Goal: Register for event/course

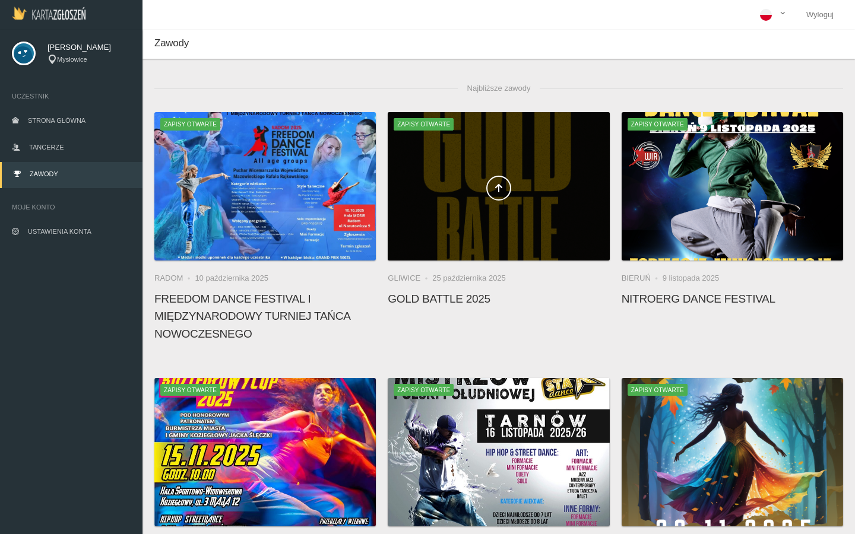
click at [470, 167] on div at bounding box center [498, 186] width 221 height 148
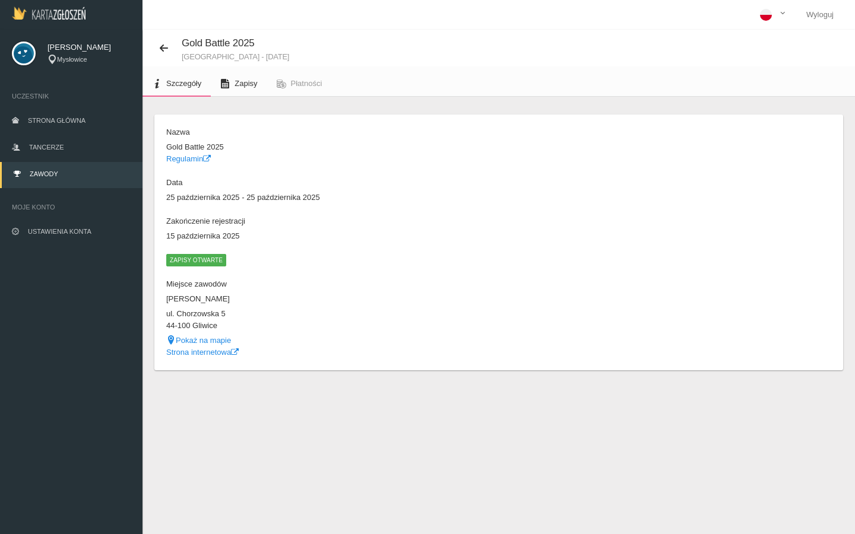
click at [231, 87] on link "Zapisy" at bounding box center [239, 84] width 56 height 26
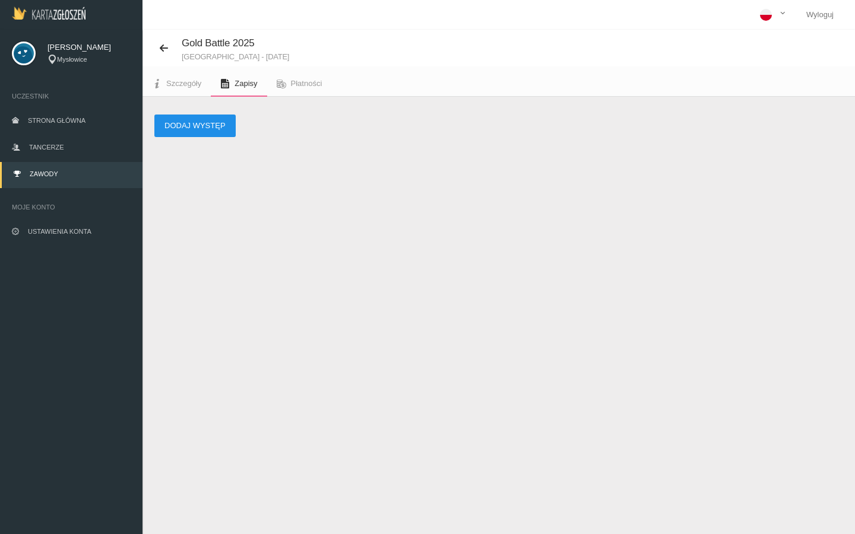
click at [213, 124] on button "Dodaj występ" at bounding box center [194, 126] width 81 height 23
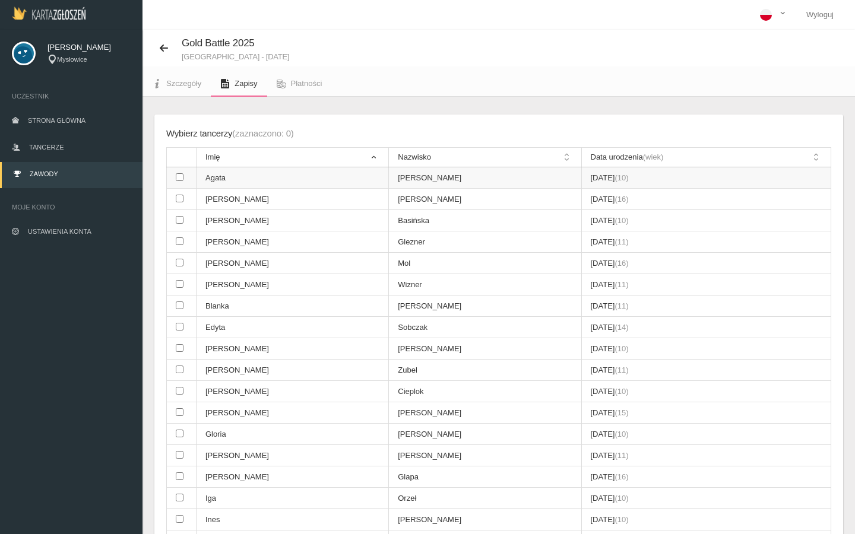
click at [213, 182] on td "Agata" at bounding box center [293, 177] width 192 height 21
checkbox input "true"
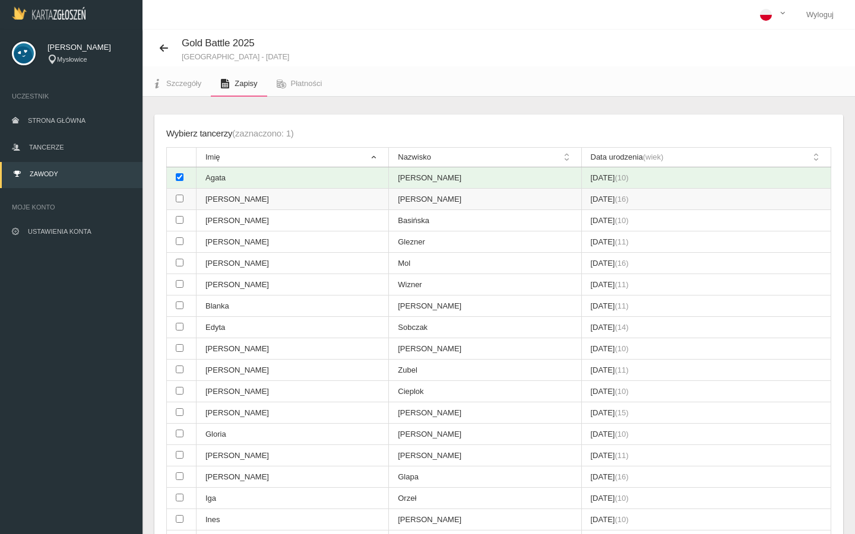
click at [214, 197] on td "[PERSON_NAME]" at bounding box center [293, 199] width 192 height 21
checkbox input "true"
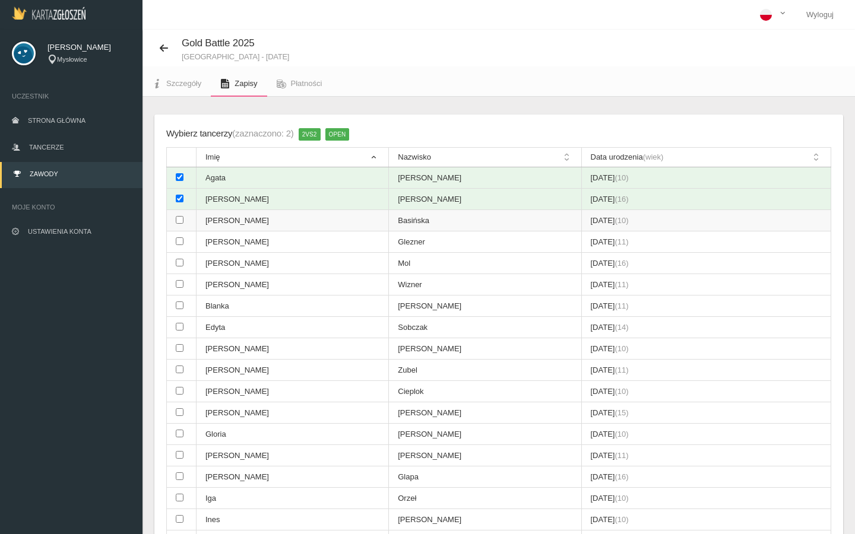
click at [214, 215] on td "[PERSON_NAME]" at bounding box center [293, 220] width 192 height 21
checkbox input "true"
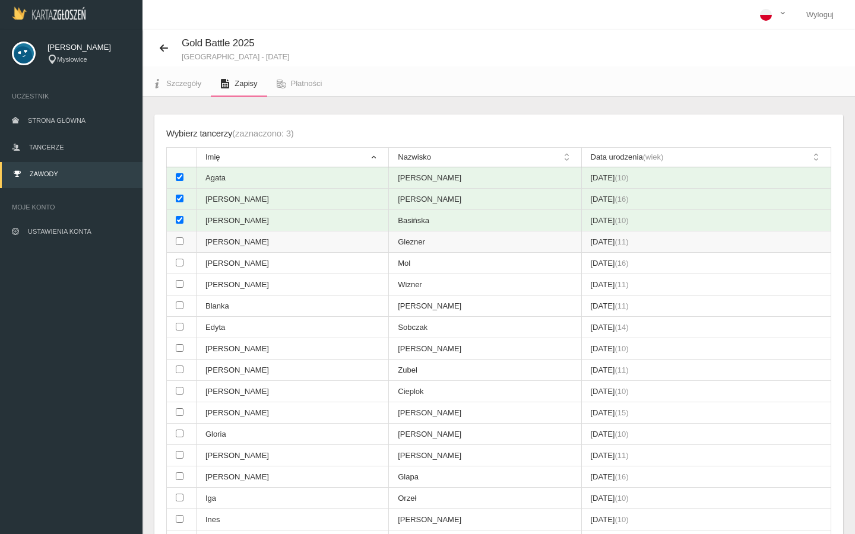
click at [214, 237] on td "[PERSON_NAME]" at bounding box center [293, 242] width 192 height 21
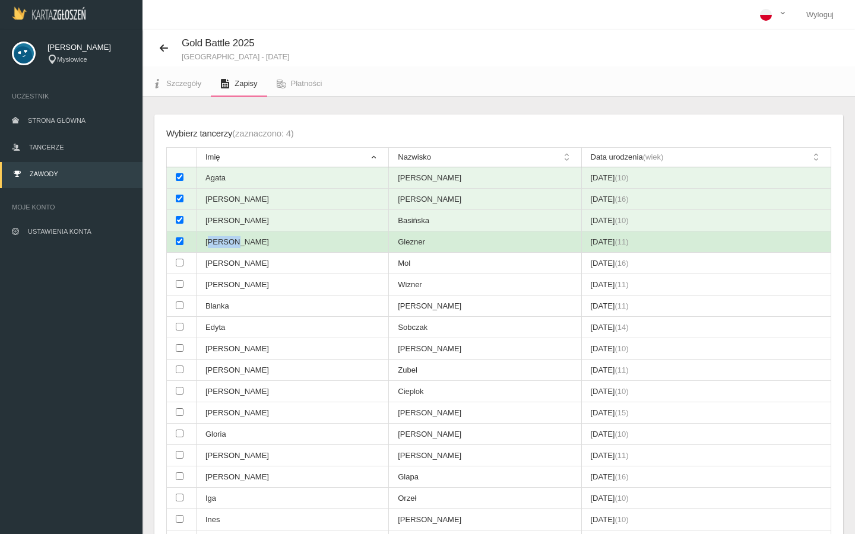
click at [214, 237] on td "[PERSON_NAME]" at bounding box center [293, 242] width 192 height 21
checkbox input "false"
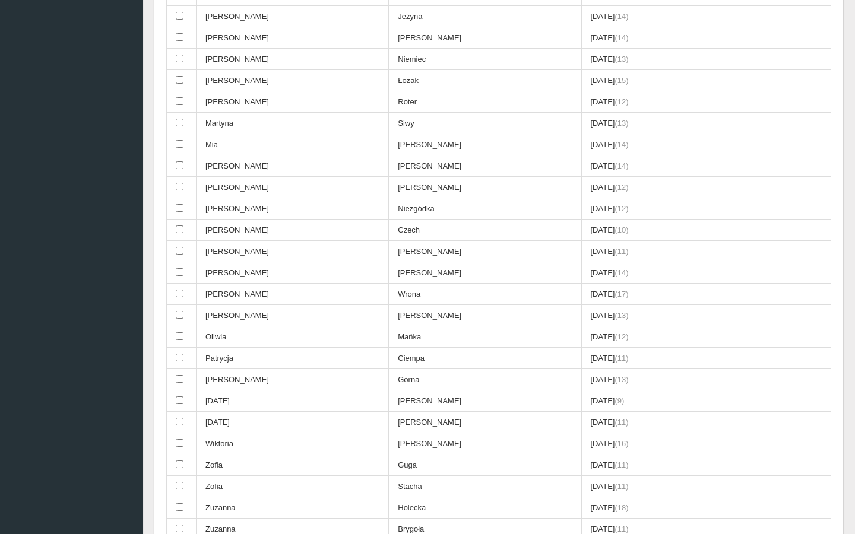
scroll to position [979, 0]
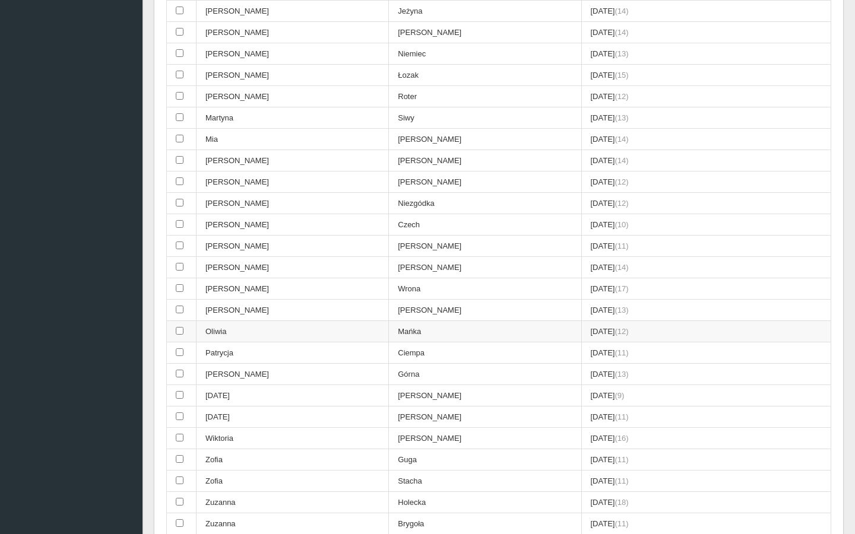
click at [214, 321] on td "Oliwia" at bounding box center [293, 331] width 192 height 21
checkbox input "true"
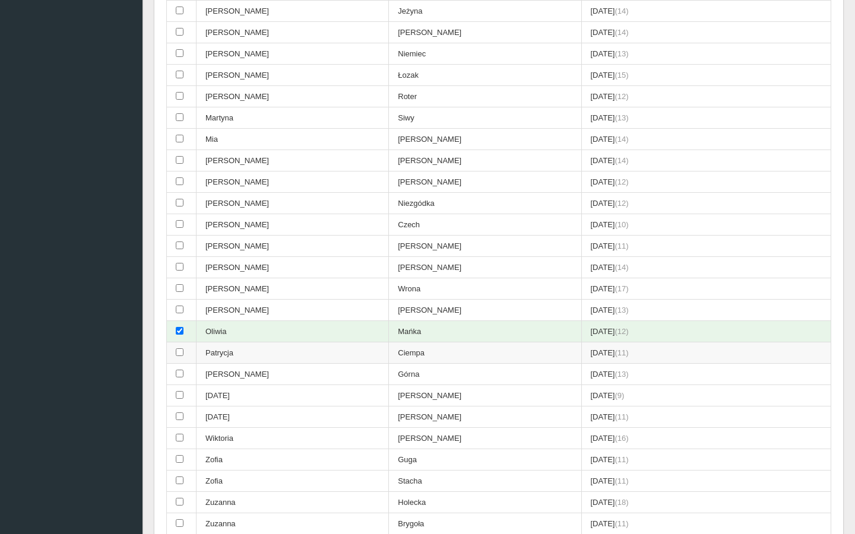
click at [217, 343] on td "Patrycja" at bounding box center [293, 353] width 192 height 21
checkbox input "true"
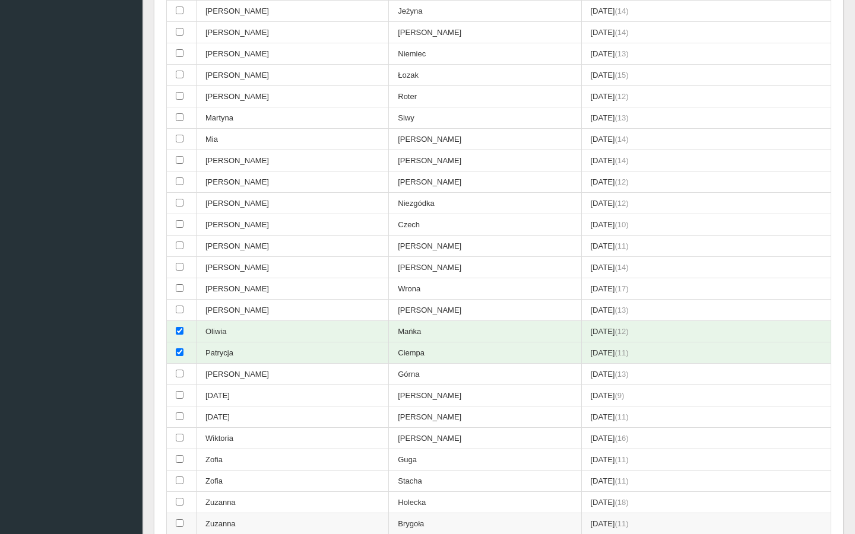
click at [207, 514] on td "Zuzanna" at bounding box center [293, 524] width 192 height 21
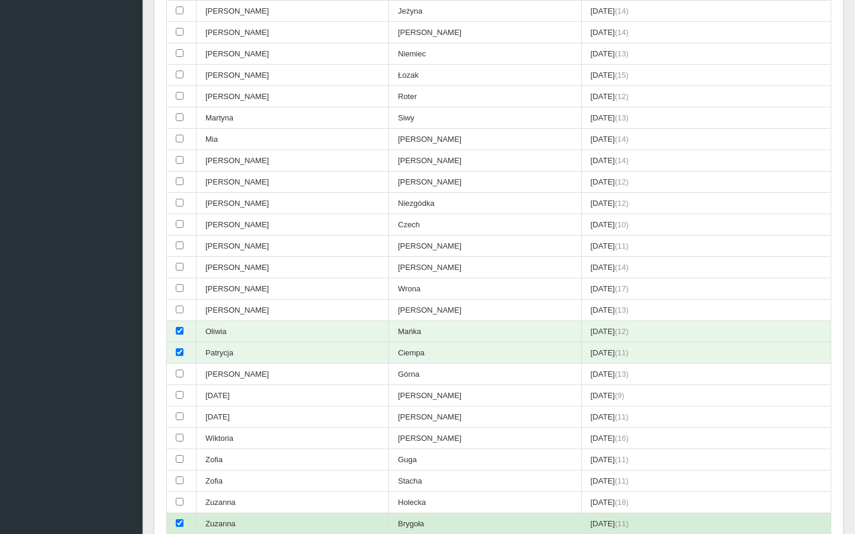
click at [207, 514] on td "Zuzanna" at bounding box center [293, 524] width 192 height 21
checkbox input "false"
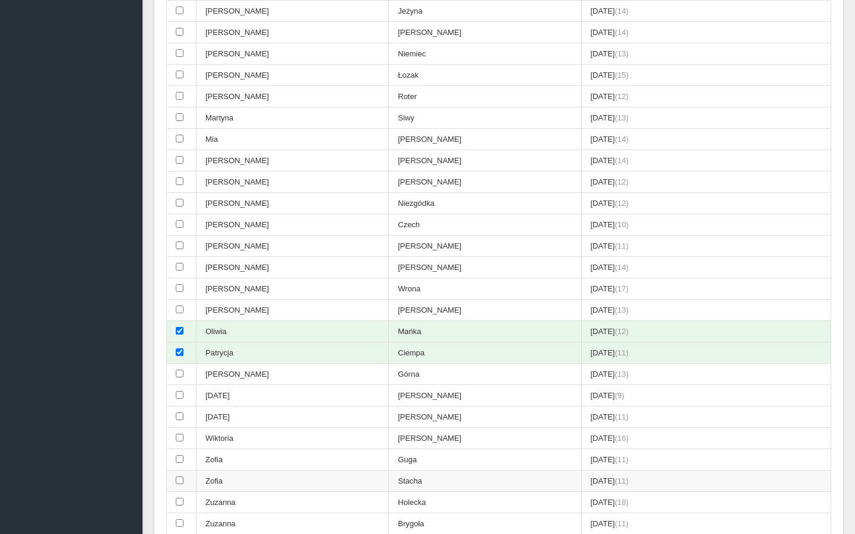
click at [207, 471] on td "Zofia" at bounding box center [293, 481] width 192 height 21
checkbox input "true"
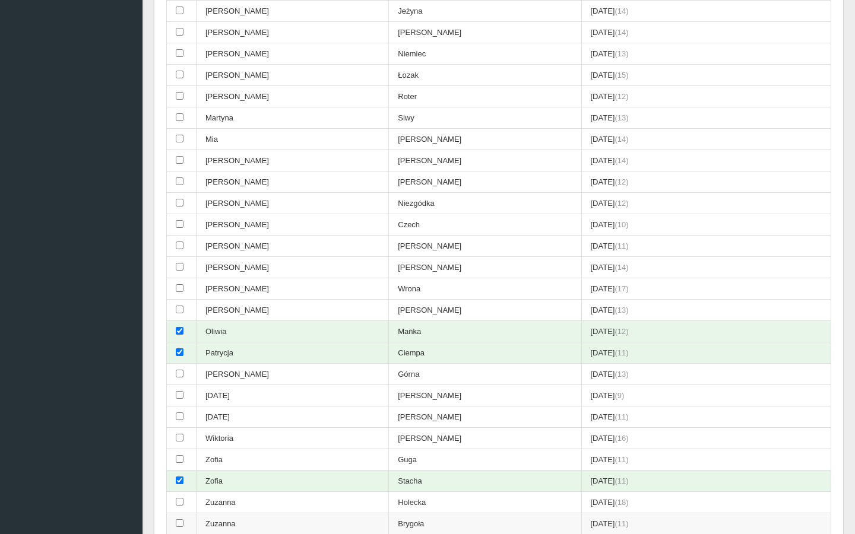
click at [201, 514] on td "Zuzanna" at bounding box center [293, 524] width 192 height 21
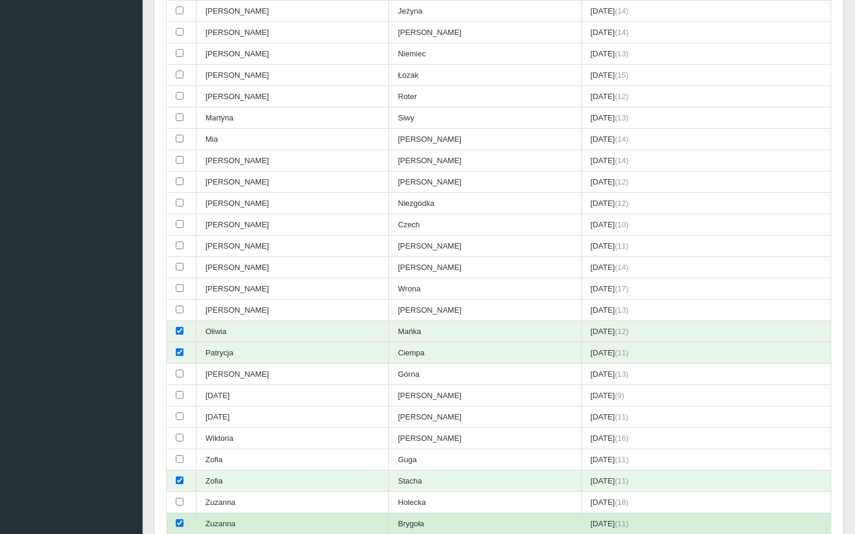
click at [186, 514] on td at bounding box center [182, 524] width 30 height 21
checkbox input "false"
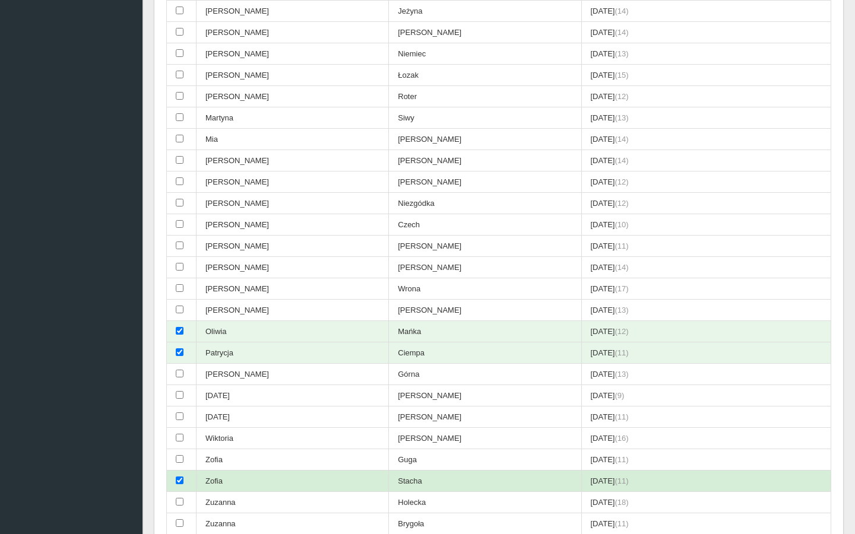
click at [186, 471] on td at bounding box center [182, 481] width 30 height 21
checkbox input "false"
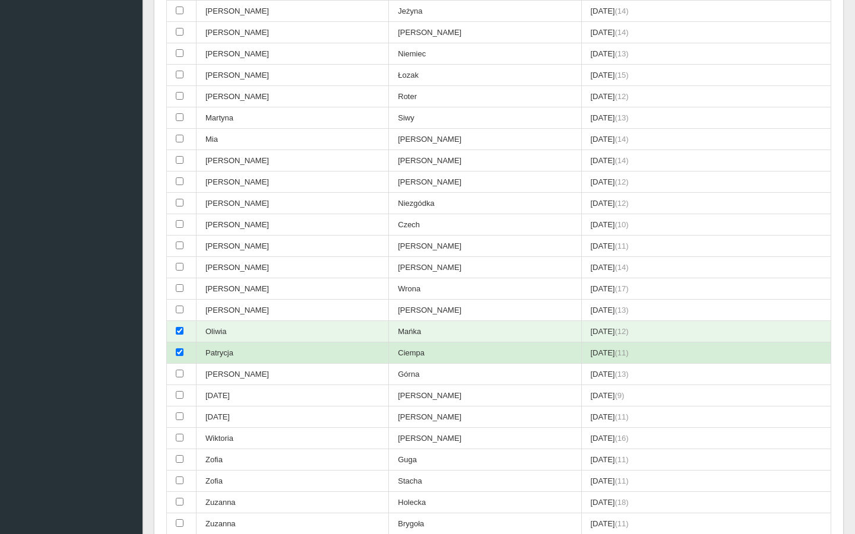
click at [182, 343] on td at bounding box center [182, 353] width 30 height 21
checkbox input "false"
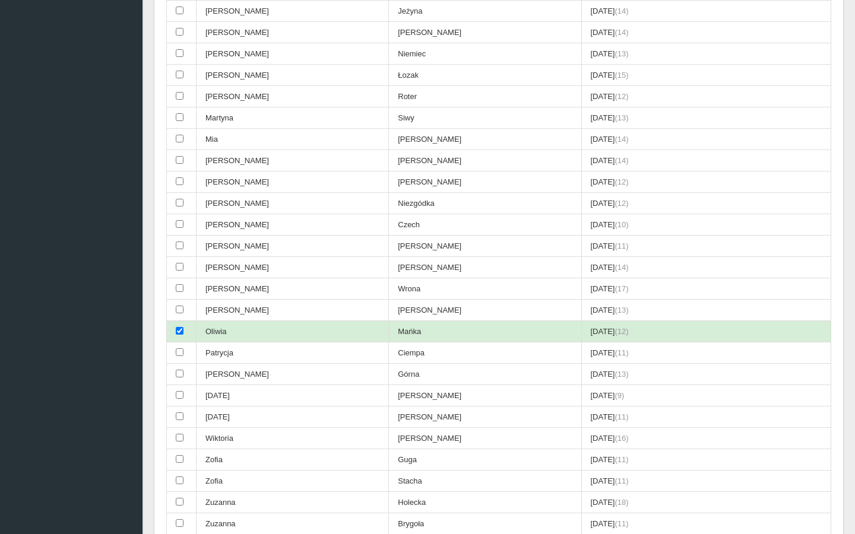
click at [182, 321] on td at bounding box center [182, 331] width 30 height 21
checkbox input "false"
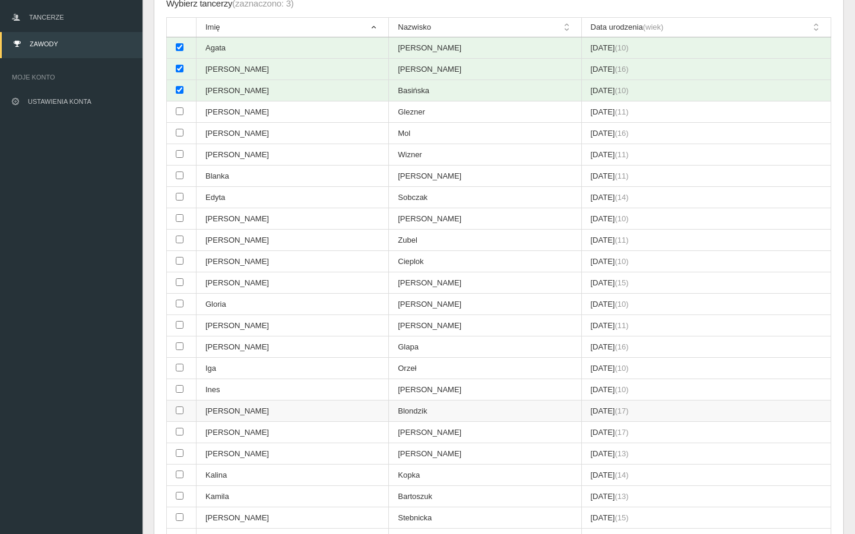
scroll to position [0, 0]
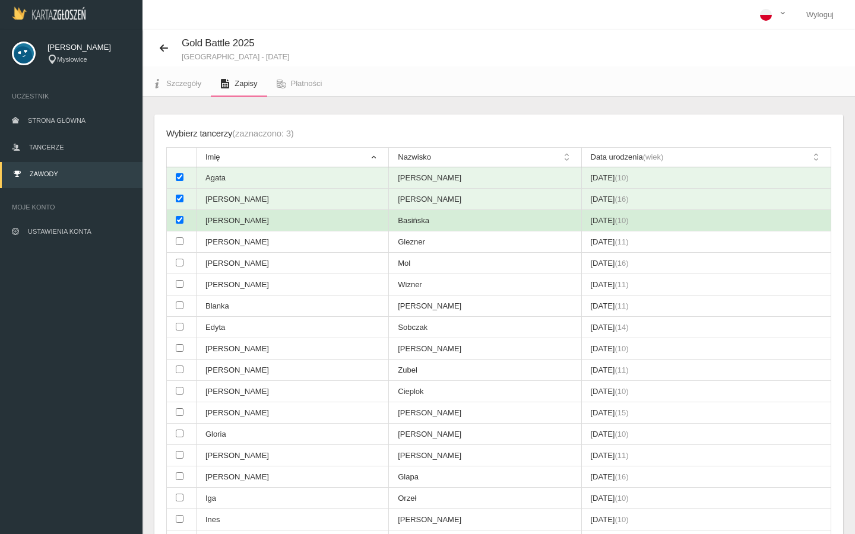
click at [186, 224] on td at bounding box center [182, 220] width 30 height 21
checkbox input "false"
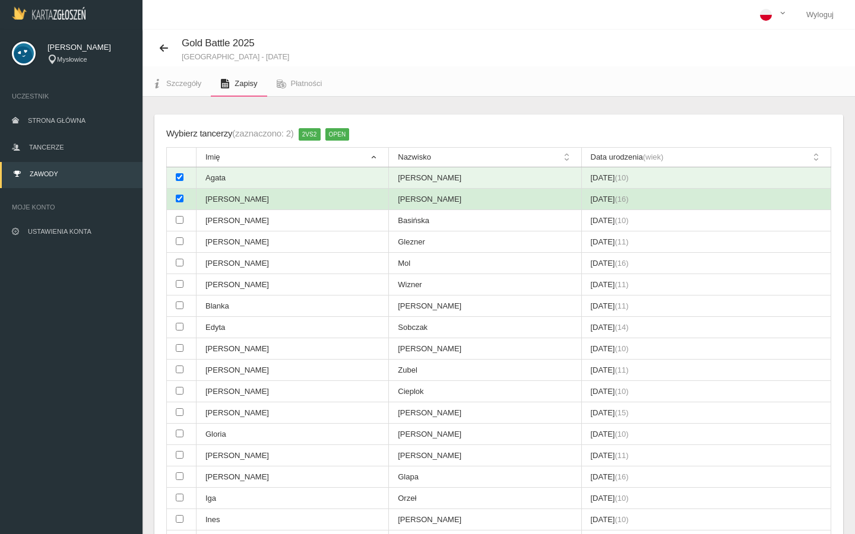
click at [186, 193] on td at bounding box center [182, 199] width 30 height 21
checkbox input "false"
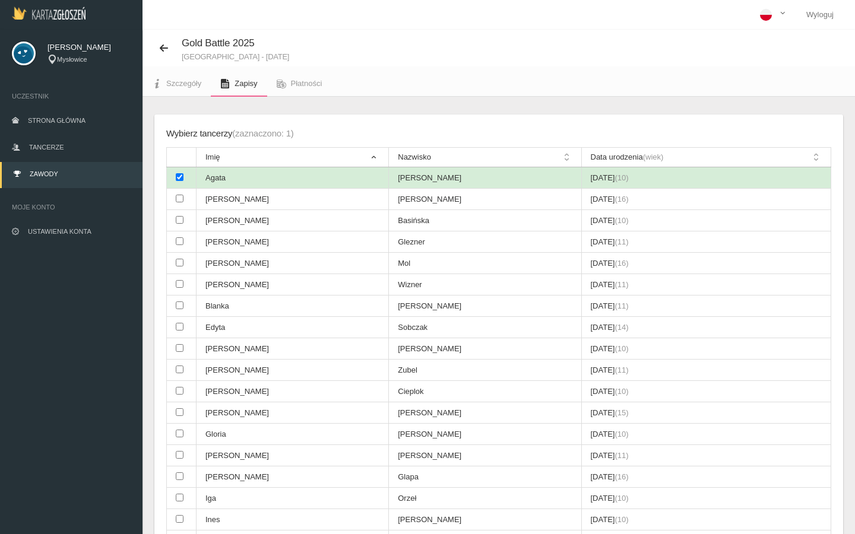
click at [185, 176] on td at bounding box center [182, 177] width 30 height 21
checkbox input "false"
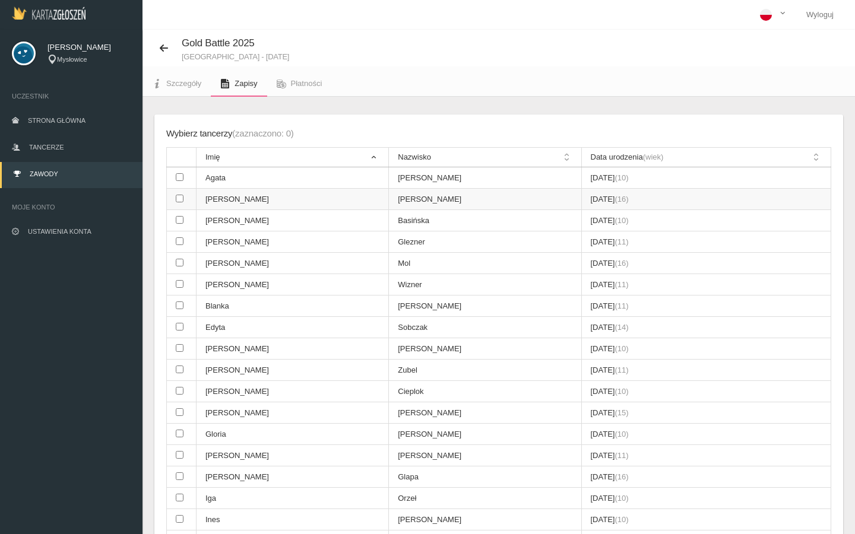
click at [185, 192] on td at bounding box center [182, 199] width 30 height 21
checkbox input "true"
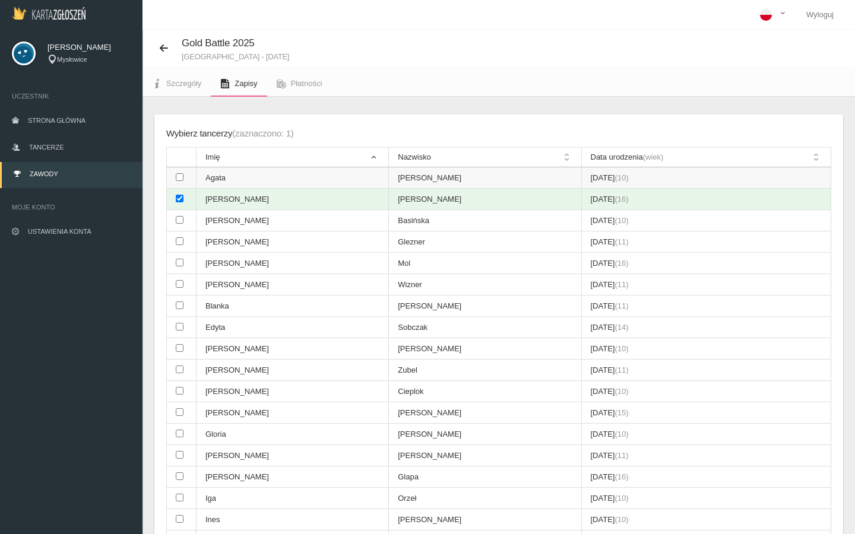
click at [185, 173] on td at bounding box center [182, 177] width 30 height 21
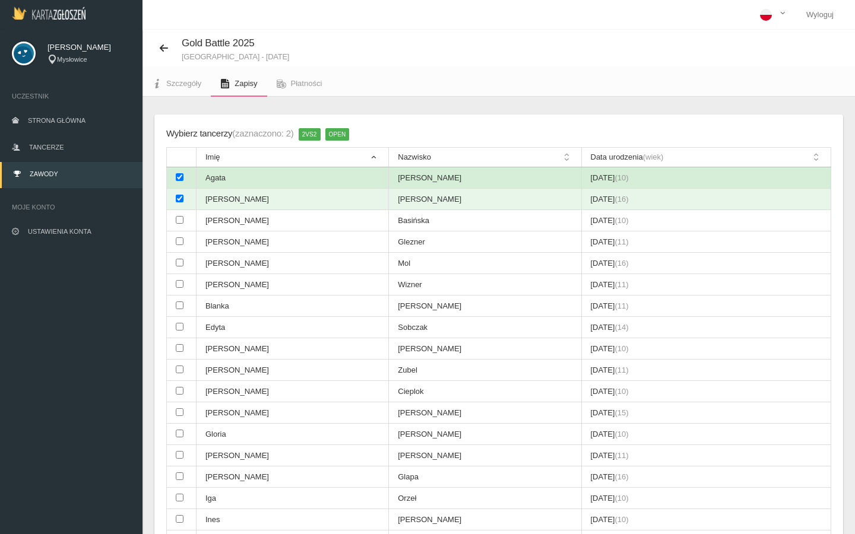
click at [185, 173] on td at bounding box center [182, 177] width 30 height 21
checkbox input "false"
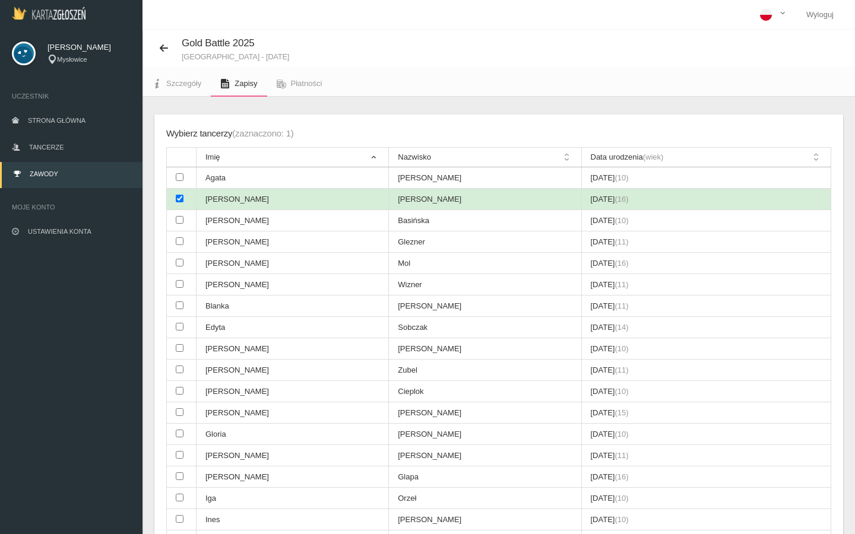
click at [185, 199] on td at bounding box center [182, 199] width 30 height 21
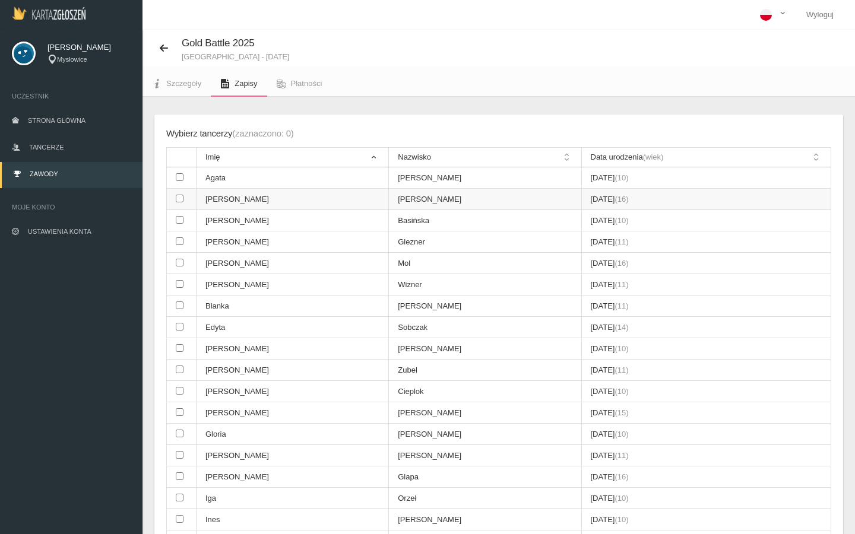
click at [185, 199] on td at bounding box center [182, 199] width 30 height 21
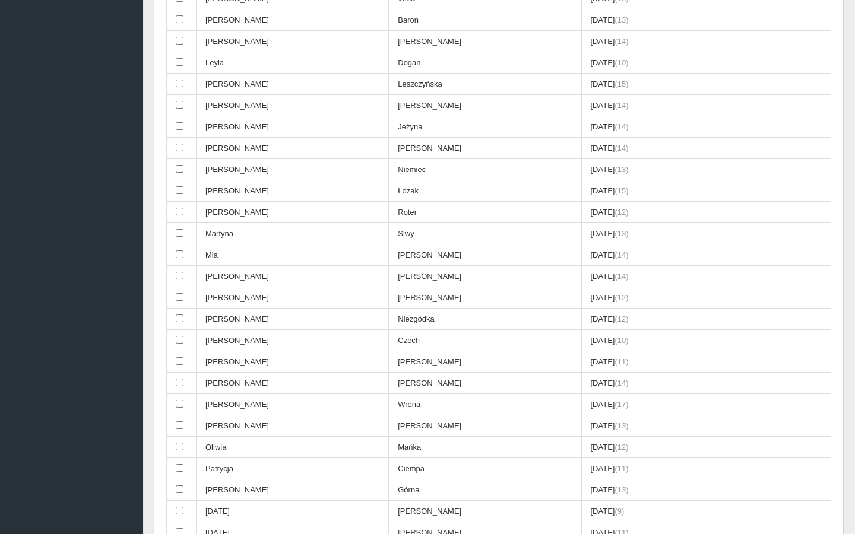
scroll to position [1033, 0]
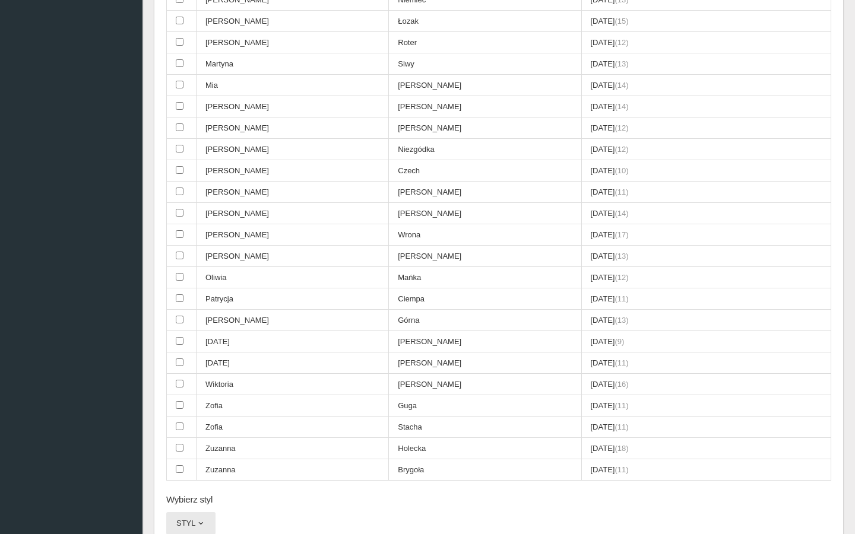
click at [189, 512] on button "Styl" at bounding box center [190, 523] width 49 height 23
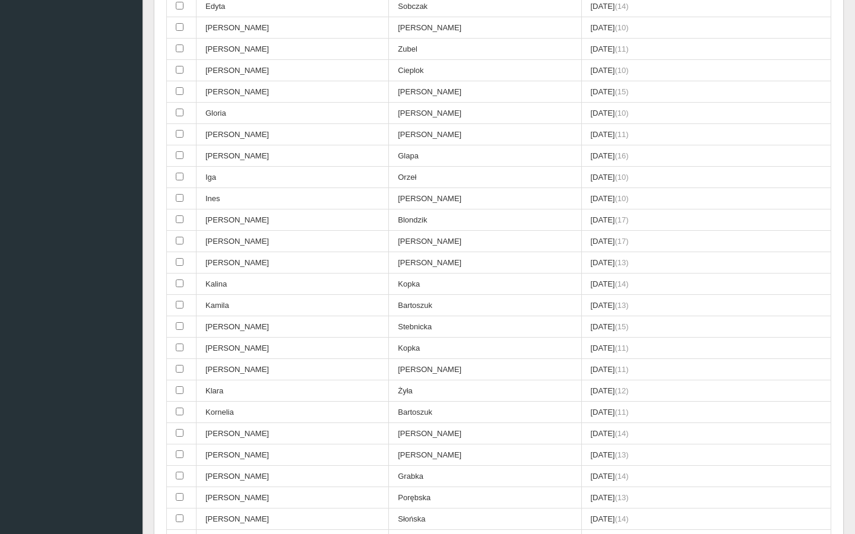
scroll to position [0, 0]
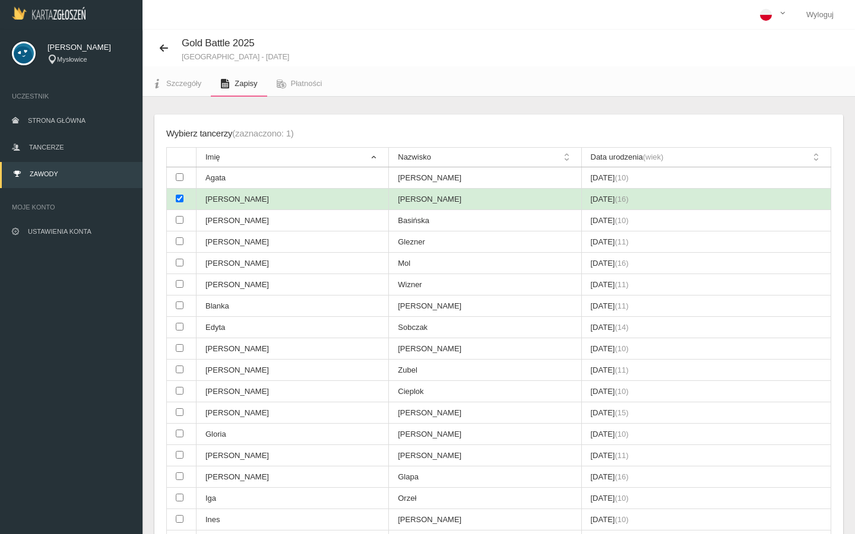
click at [190, 191] on td at bounding box center [182, 199] width 30 height 21
checkbox input "false"
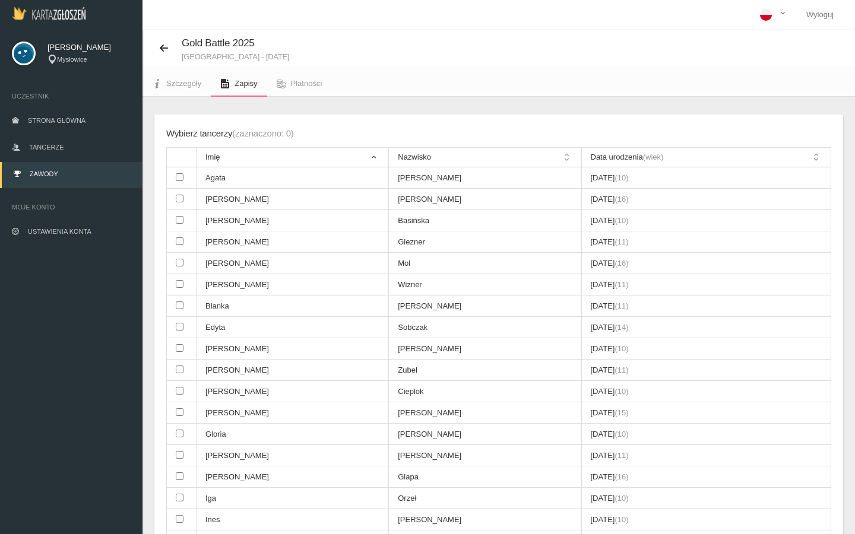
click at [162, 36] on div "Gold Battle 2025 [GEOGRAPHIC_DATA] - [DATE]" at bounding box center [498, 48] width 712 height 37
click at [162, 45] on icon at bounding box center [163, 47] width 9 height 9
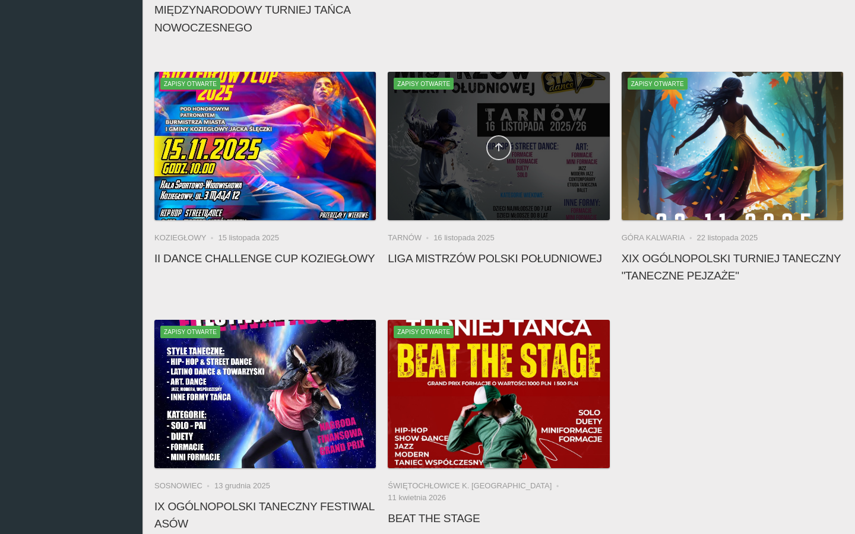
scroll to position [309, 0]
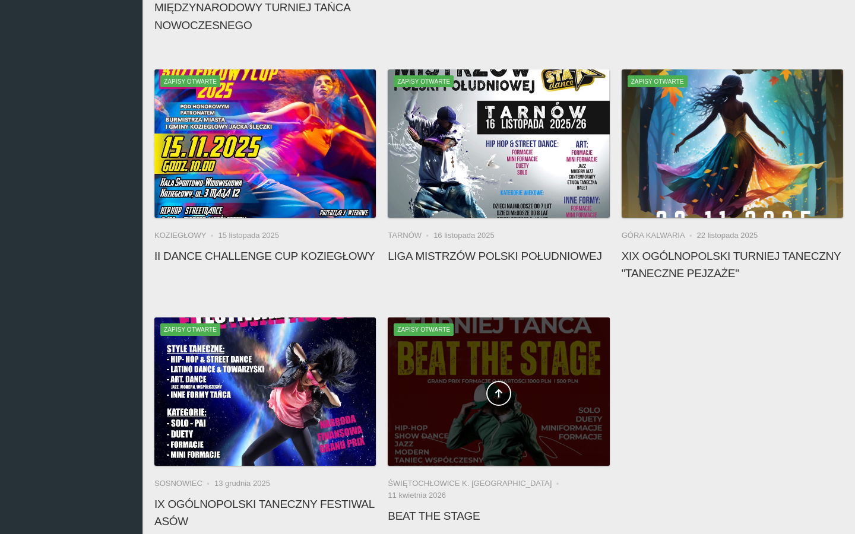
click at [515, 373] on div at bounding box center [498, 392] width 221 height 148
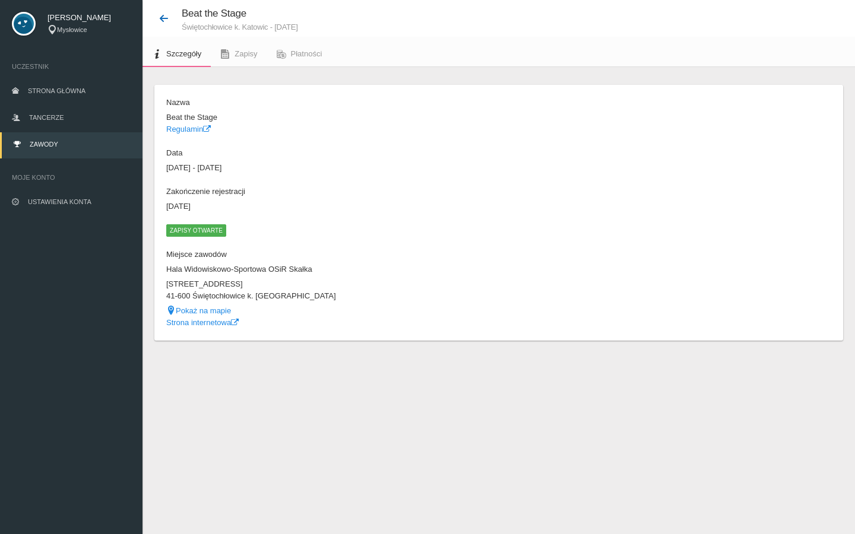
click at [163, 22] on icon at bounding box center [163, 18] width 9 height 9
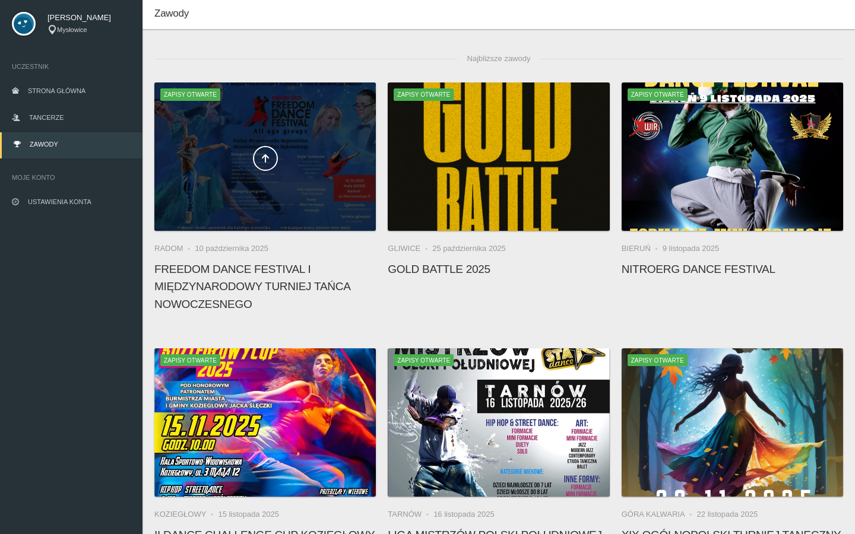
click at [286, 195] on div at bounding box center [264, 157] width 221 height 148
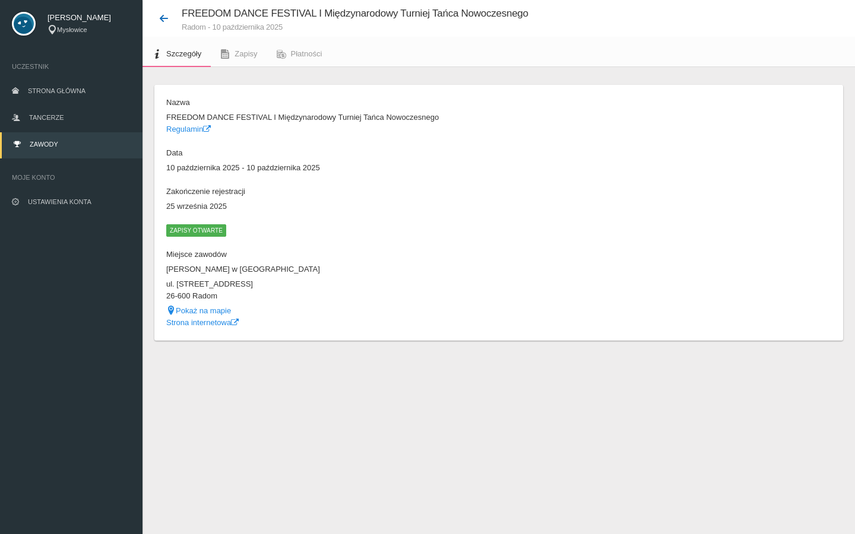
click at [163, 21] on icon at bounding box center [163, 18] width 9 height 9
